Goal: Navigation & Orientation: Find specific page/section

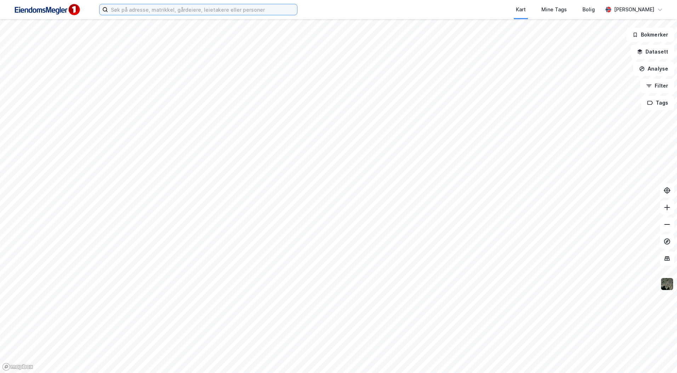
click at [173, 10] on input at bounding box center [202, 9] width 189 height 11
